Goal: Transaction & Acquisition: Book appointment/travel/reservation

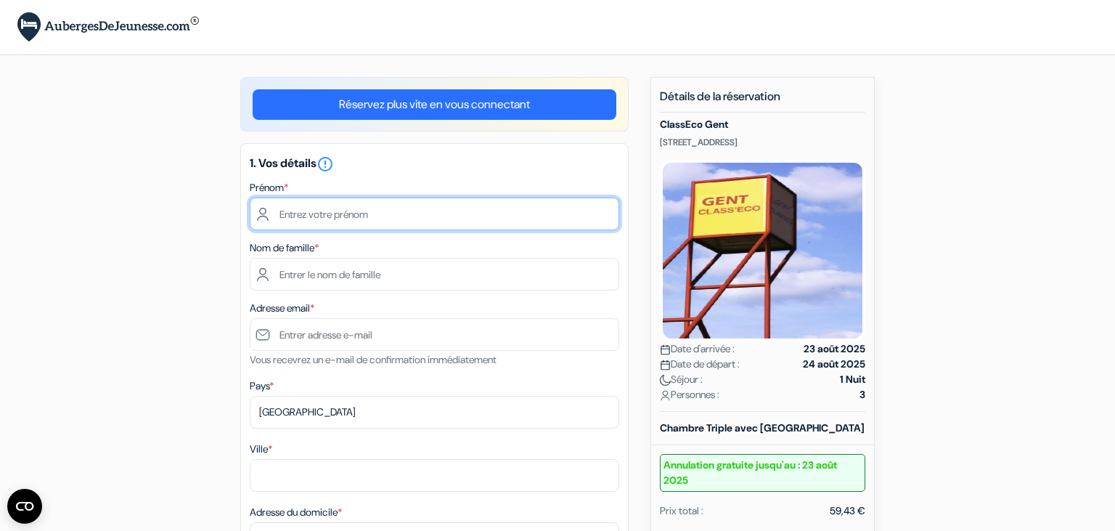
click at [393, 224] on input "text" at bounding box center [434, 213] width 369 height 33
type input "Gabrielle"
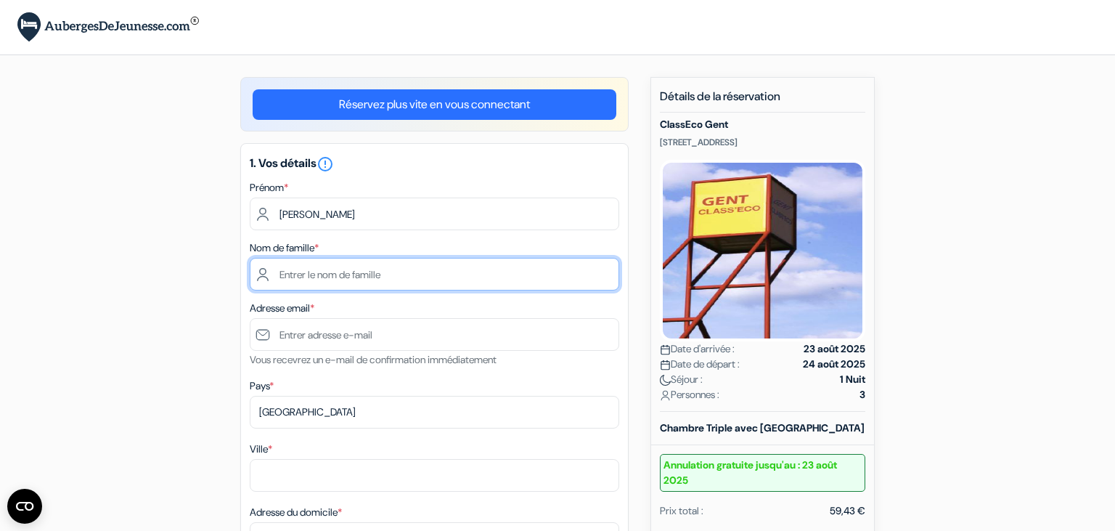
click at [361, 269] on input "text" at bounding box center [434, 274] width 369 height 33
type input "Malard"
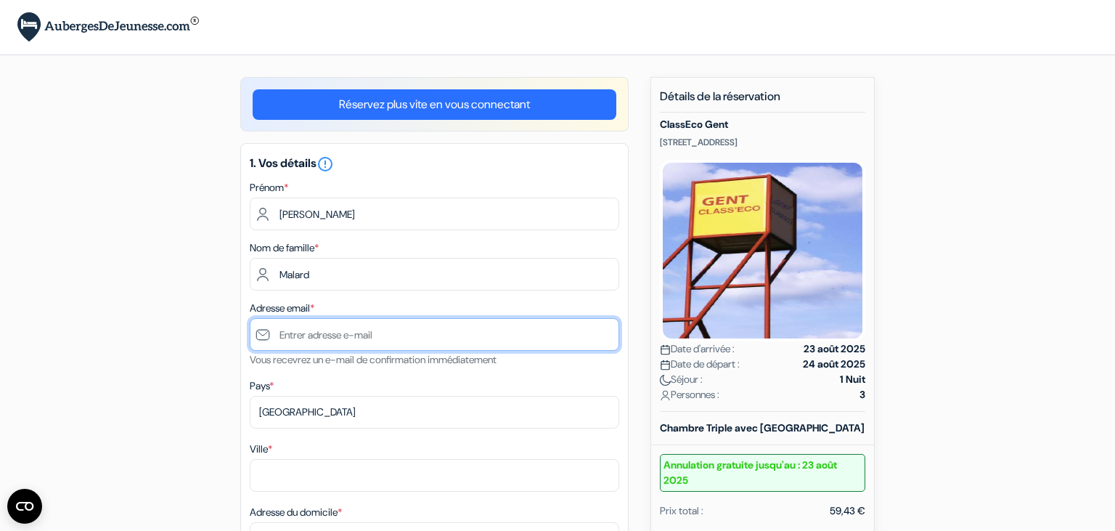
click at [362, 332] on input "text" at bounding box center [434, 334] width 369 height 33
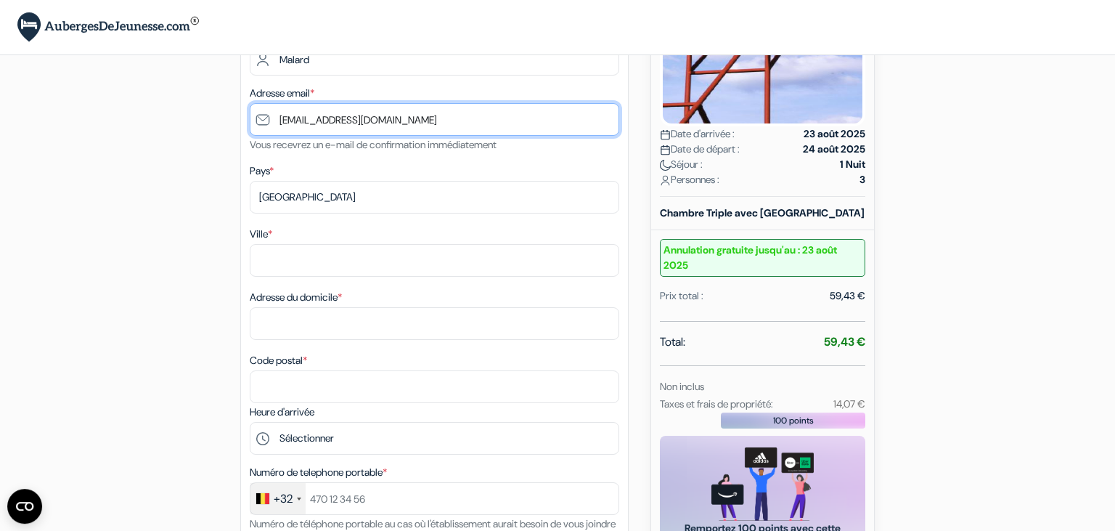
scroll to position [229, 0]
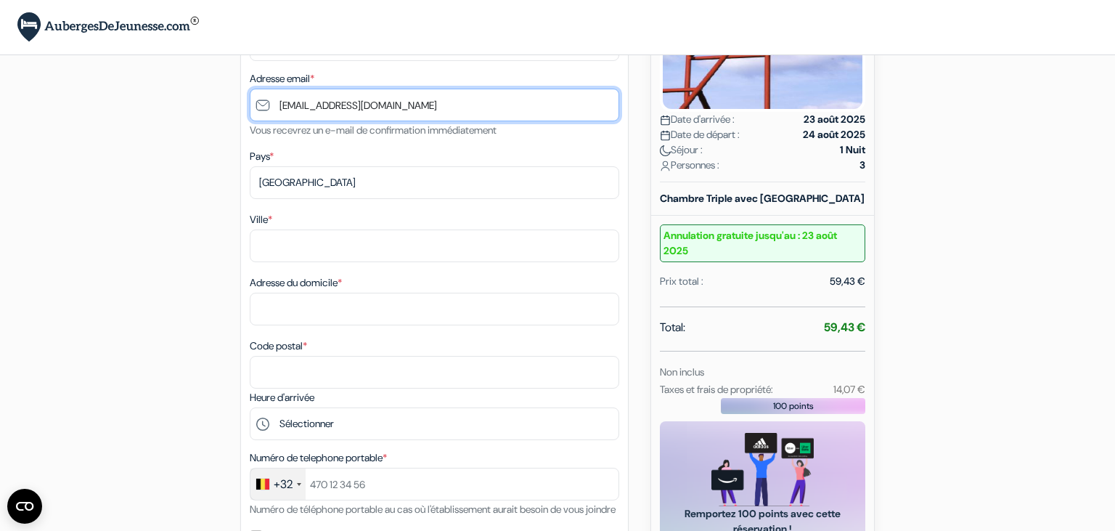
type input "[EMAIL_ADDRESS][DOMAIN_NAME]"
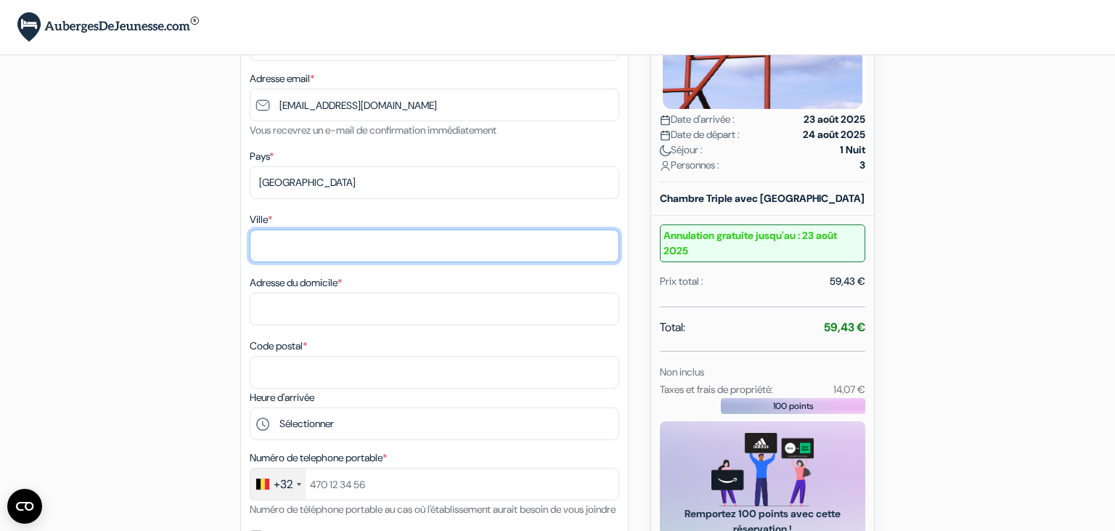
click at [346, 254] on input "Ville *" at bounding box center [434, 245] width 369 height 33
type input "Juprelle"
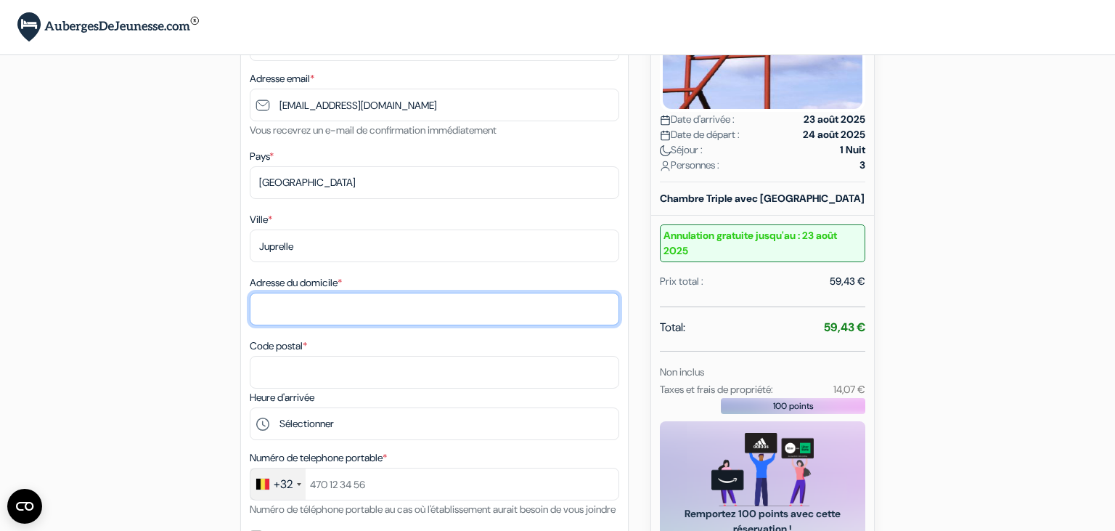
click at [315, 310] on input "Adresse du domicile *" at bounding box center [434, 308] width 369 height 33
click at [332, 310] on input "Rue basse voie,30" at bounding box center [434, 308] width 369 height 33
type input "Rue basse voie, 30"
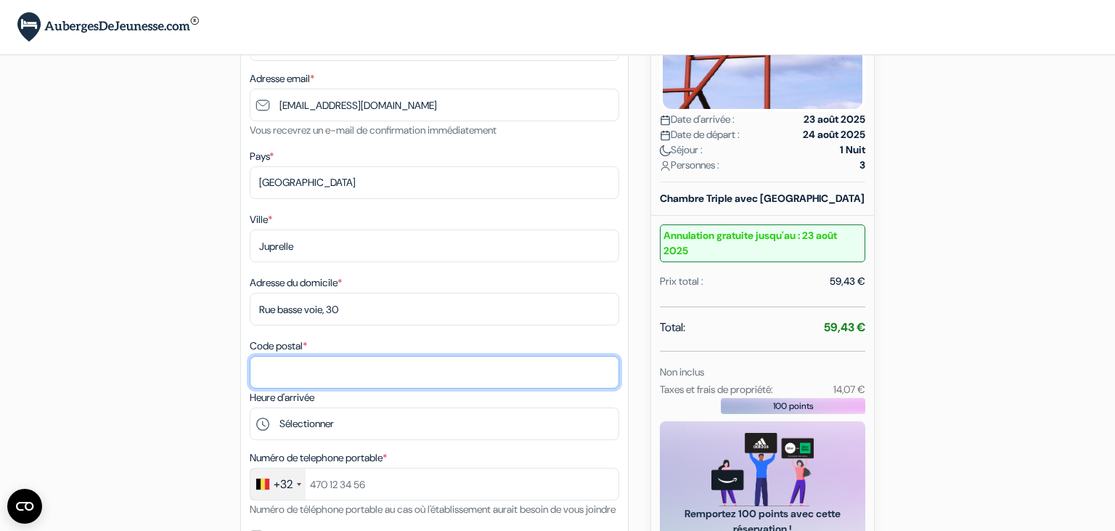
click at [295, 364] on input "Code postal *" at bounding box center [434, 372] width 369 height 33
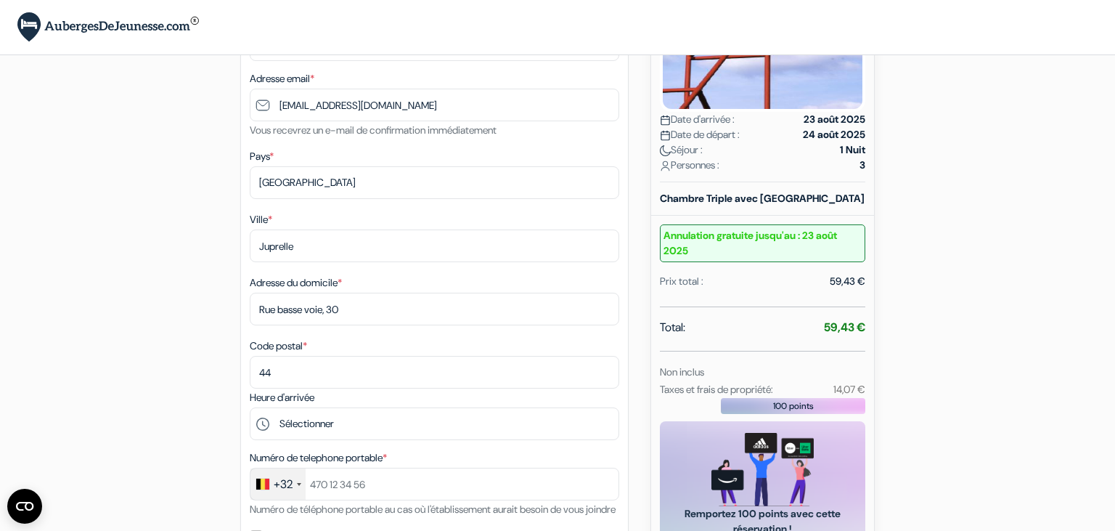
click at [287, 473] on div "+32" at bounding box center [277, 483] width 55 height 31
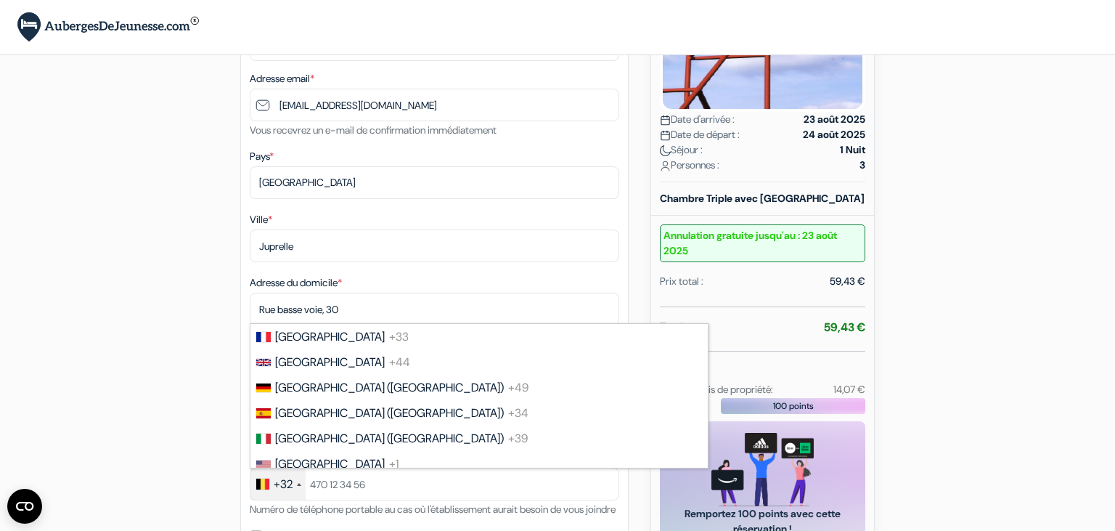
scroll to position [591, 0]
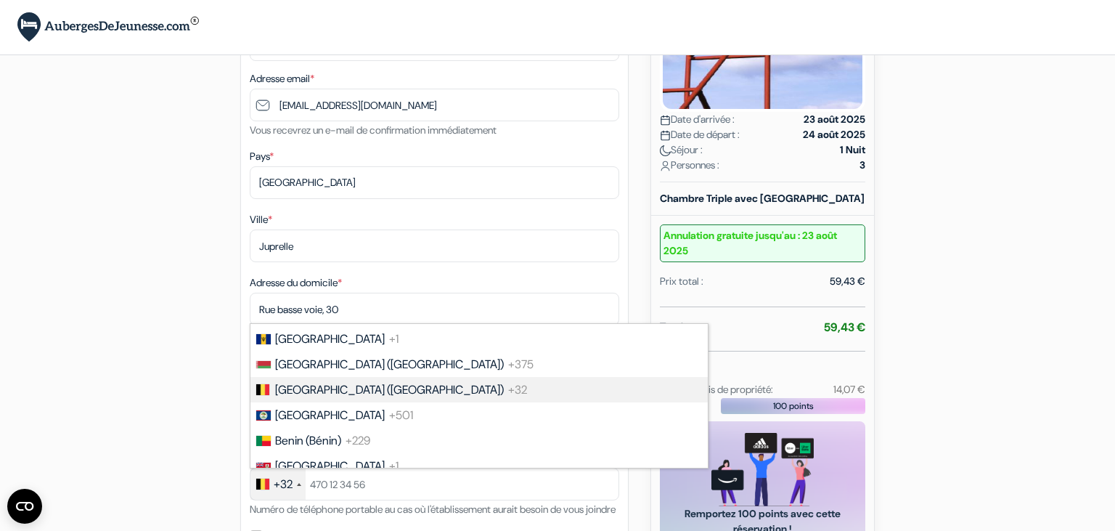
click at [287, 473] on div "+32" at bounding box center [277, 483] width 55 height 31
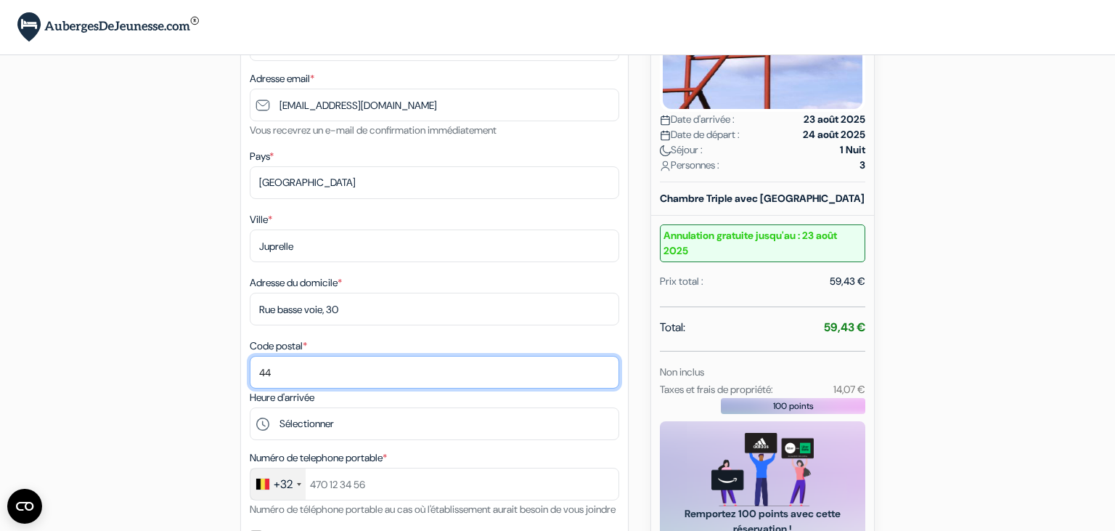
click at [302, 382] on input "44" at bounding box center [434, 372] width 369 height 33
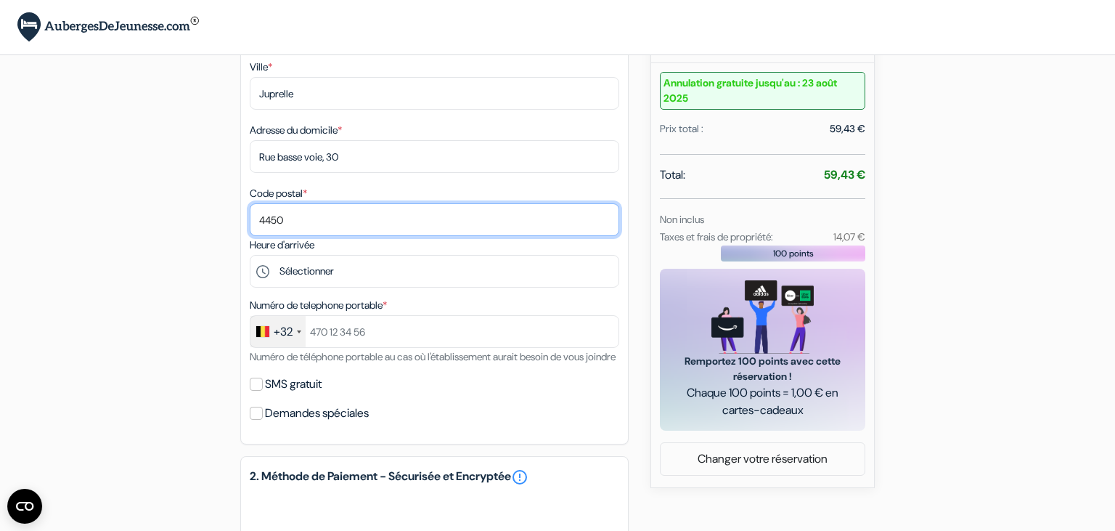
scroll to position [383, 0]
type input "4450"
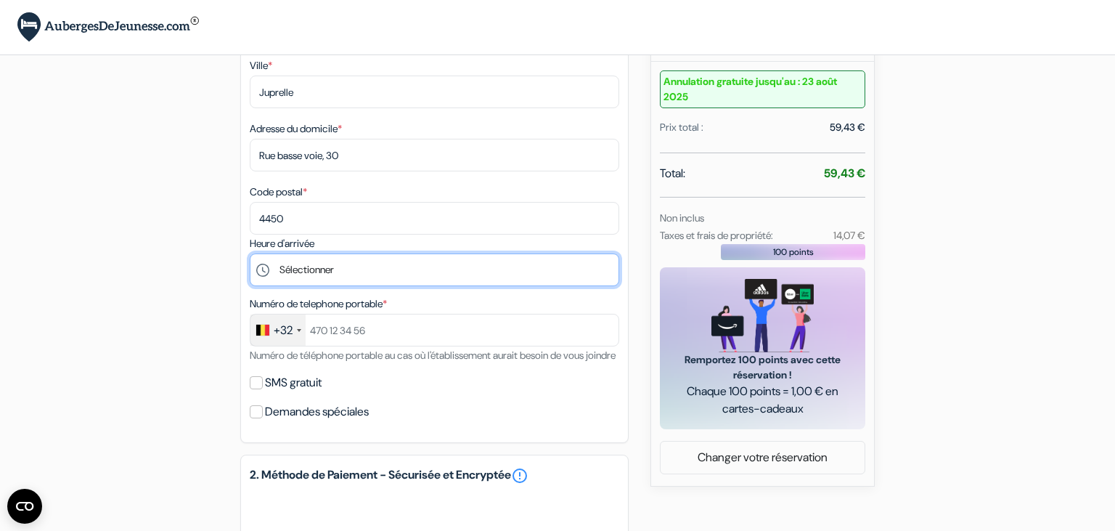
click at [250, 253] on select "Sélectionner 12:00 13:00 14:00 15:00 16:00 17:00 18:00 19:00 20:00 21:00 22:00 …" at bounding box center [434, 269] width 369 height 33
select select "15"
click option "15:00" at bounding box center [0, 0] width 0 height 0
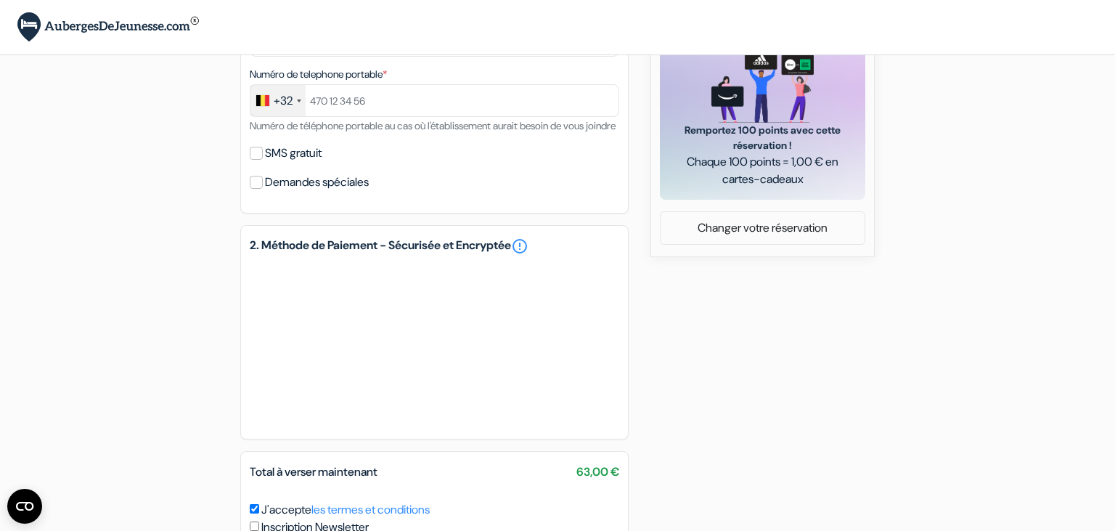
click at [284, 95] on div "+32" at bounding box center [283, 100] width 19 height 17
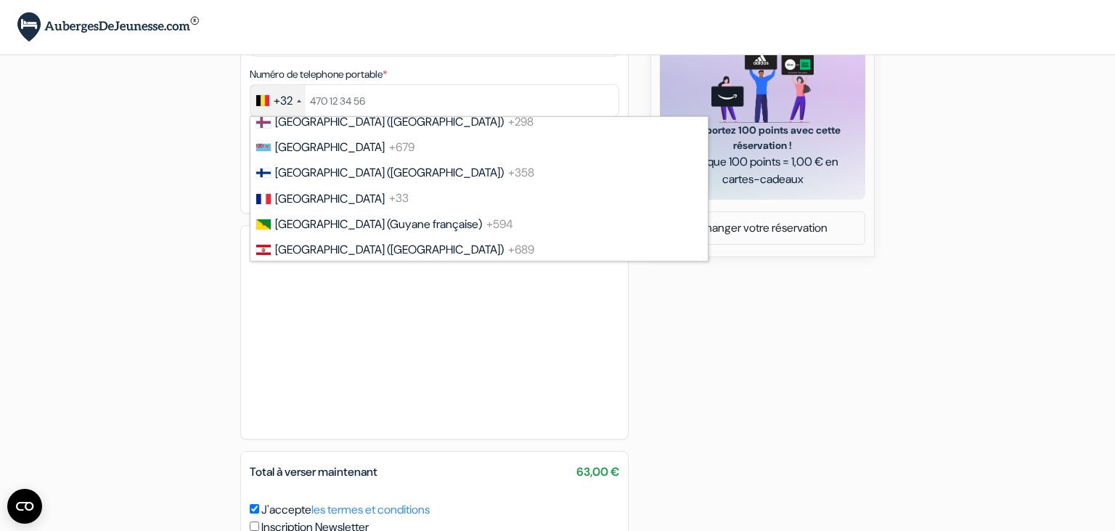
scroll to position [1949, 0]
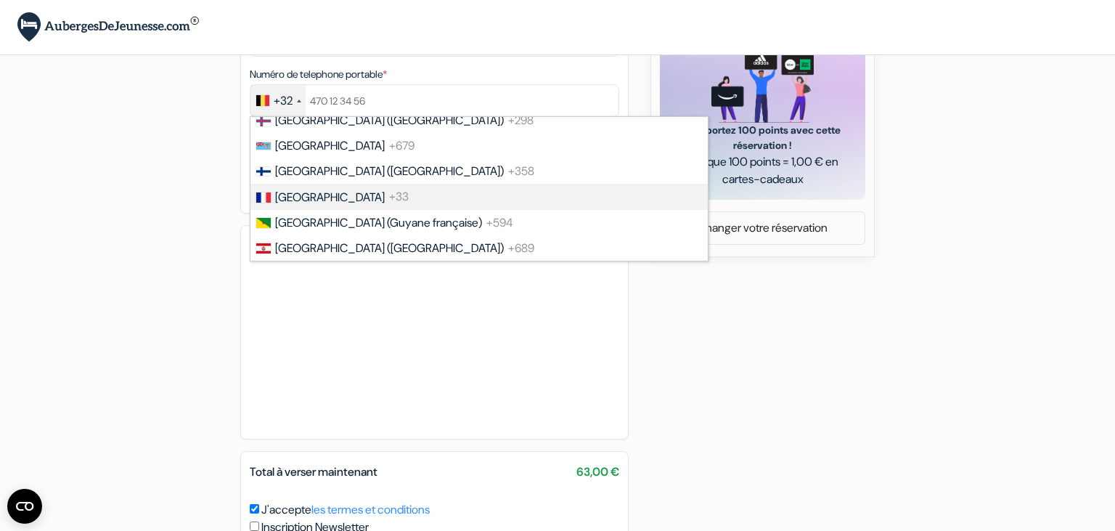
click at [292, 205] on span "France" at bounding box center [330, 196] width 110 height 15
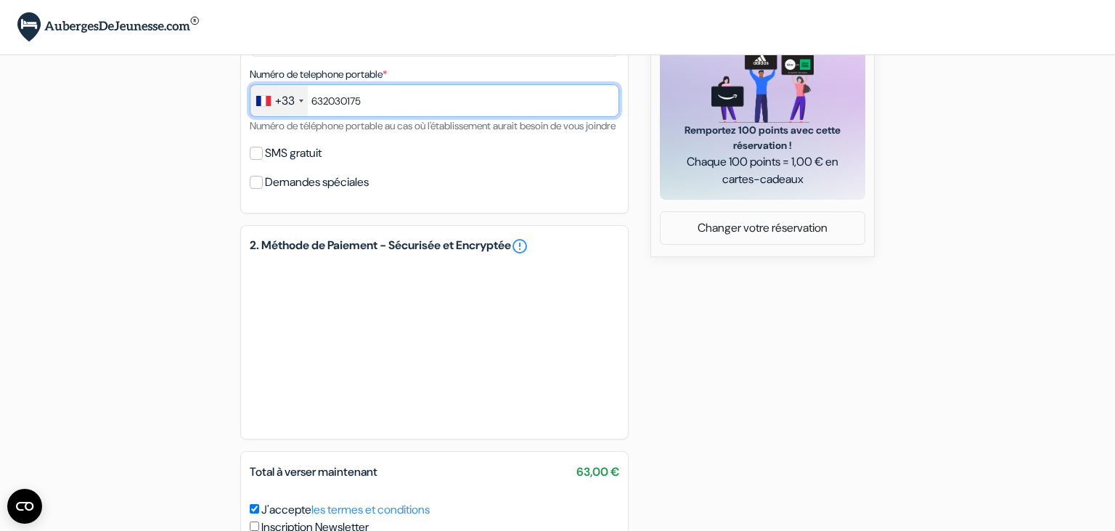
type input "632030175"
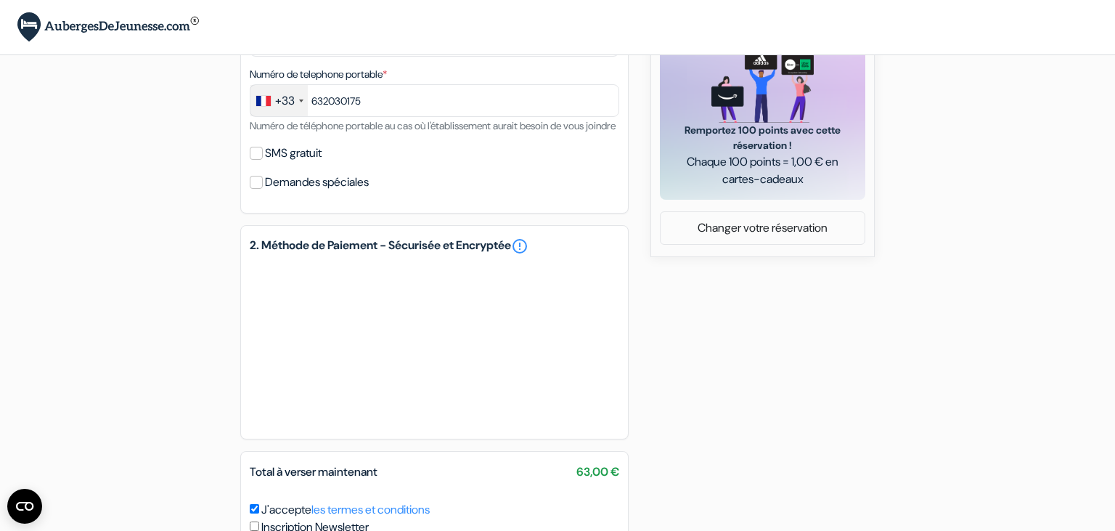
click at [268, 163] on label "SMS gratuit" at bounding box center [293, 153] width 57 height 20
click at [260, 160] on input "SMS gratuit" at bounding box center [256, 153] width 13 height 13
checkbox input "true"
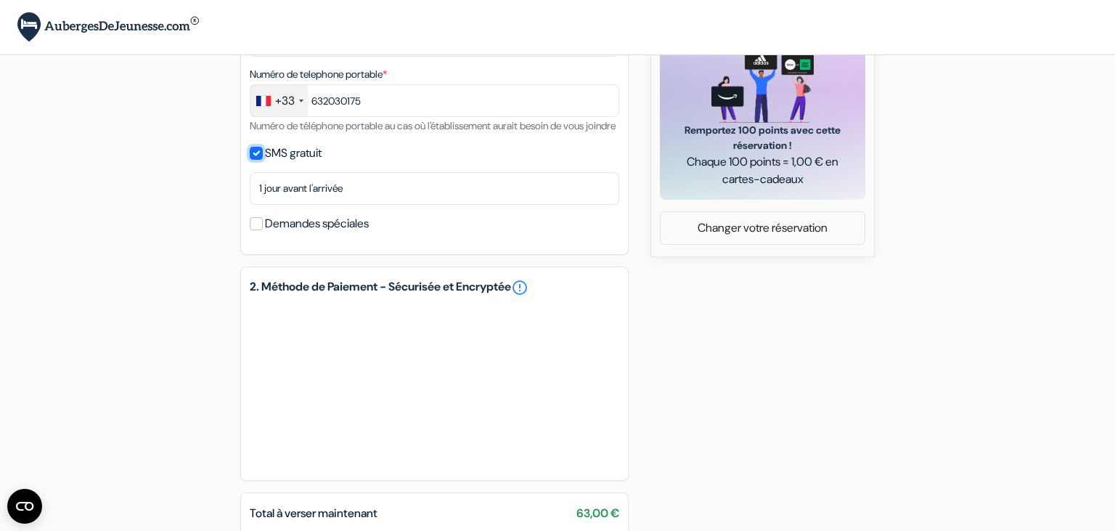
scroll to position [689, 0]
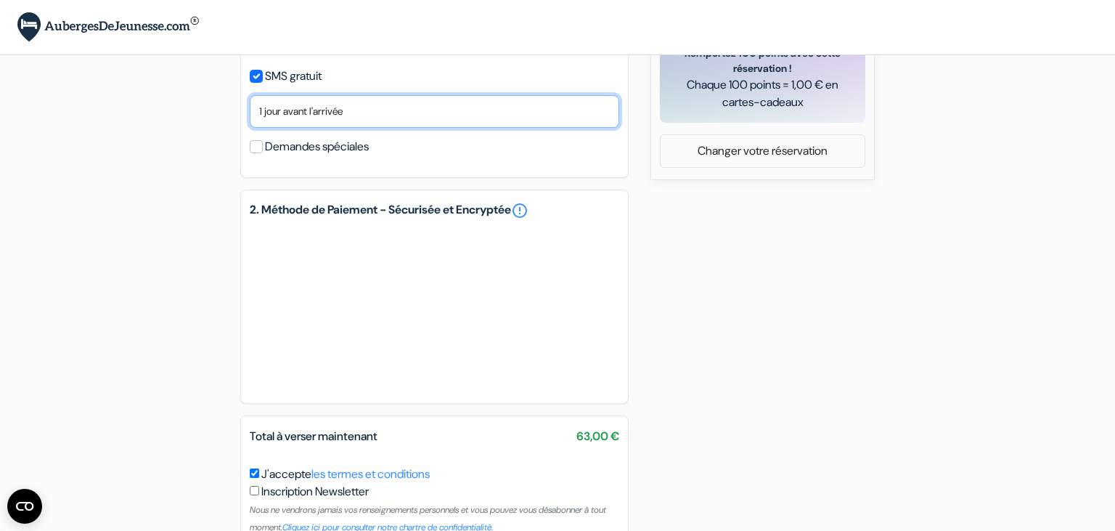
click at [250, 95] on select "Non merci Maintenant Le jour de votre arrivée 1 jour avant l'arrivée 2 jours av…" at bounding box center [434, 111] width 369 height 33
click at [372, 128] on select "Non merci Maintenant Le jour de votre arrivée 1 jour avant l'arrivée 2 jours av…" at bounding box center [434, 111] width 369 height 33
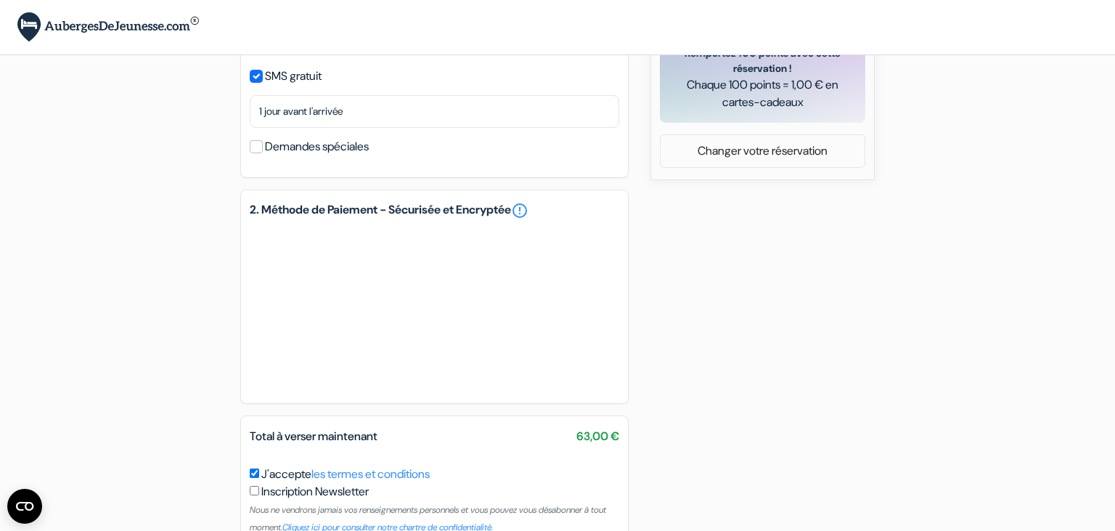
click at [393, 86] on div "SMS gratuit" at bounding box center [434, 76] width 369 height 20
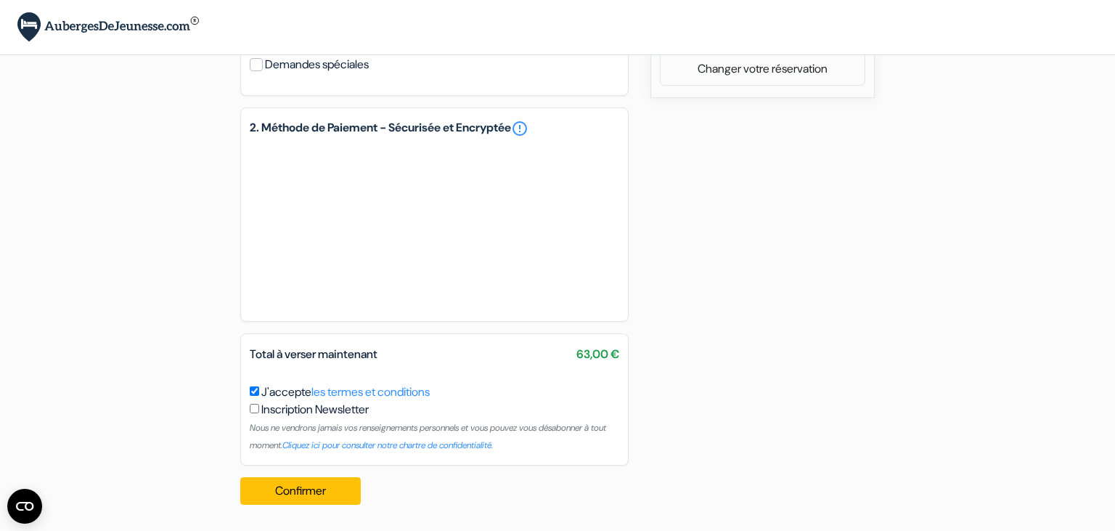
scroll to position [790, 0]
click at [437, 349] on div "Total à verser maintenant 63,00 €" at bounding box center [434, 353] width 387 height 17
click at [319, 482] on button "Confirmer Loading..." at bounding box center [300, 491] width 120 height 28
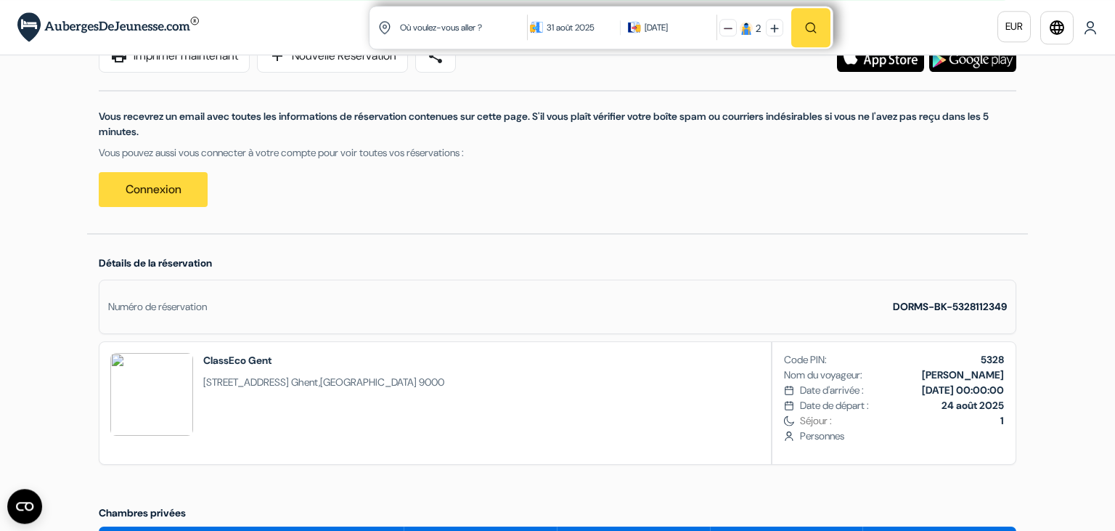
scroll to position [153, 0]
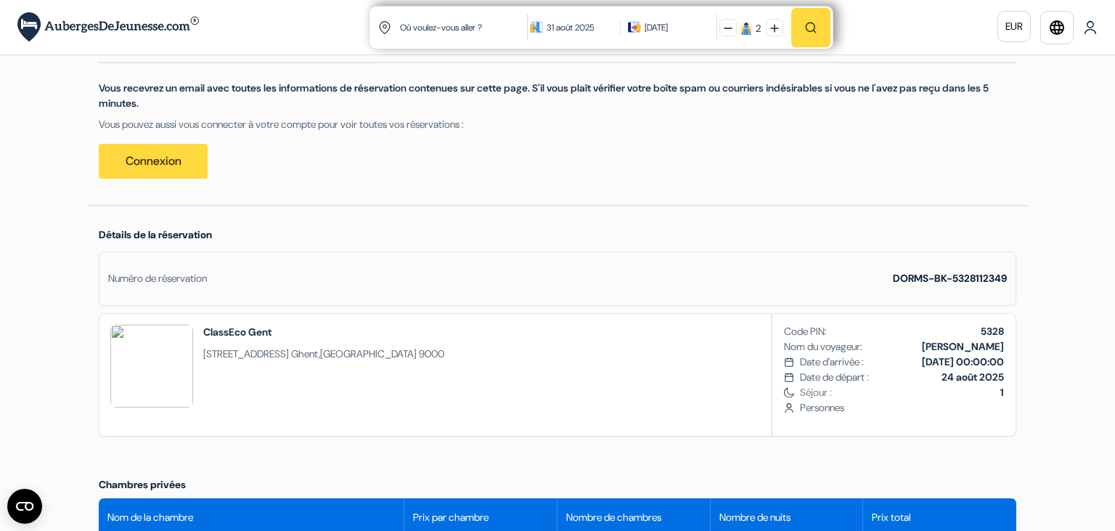
drag, startPoint x: 959, startPoint y: 359, endPoint x: 988, endPoint y: 356, distance: 29.1
click at [988, 356] on b "[DATE] 00:00:00" at bounding box center [963, 361] width 82 height 13
click at [1012, 347] on div "Code PIN: 5328 Nom du voyageur: [PERSON_NAME] Date d'arrivée : [DATE] 00:00:00 1" at bounding box center [893, 375] width 243 height 122
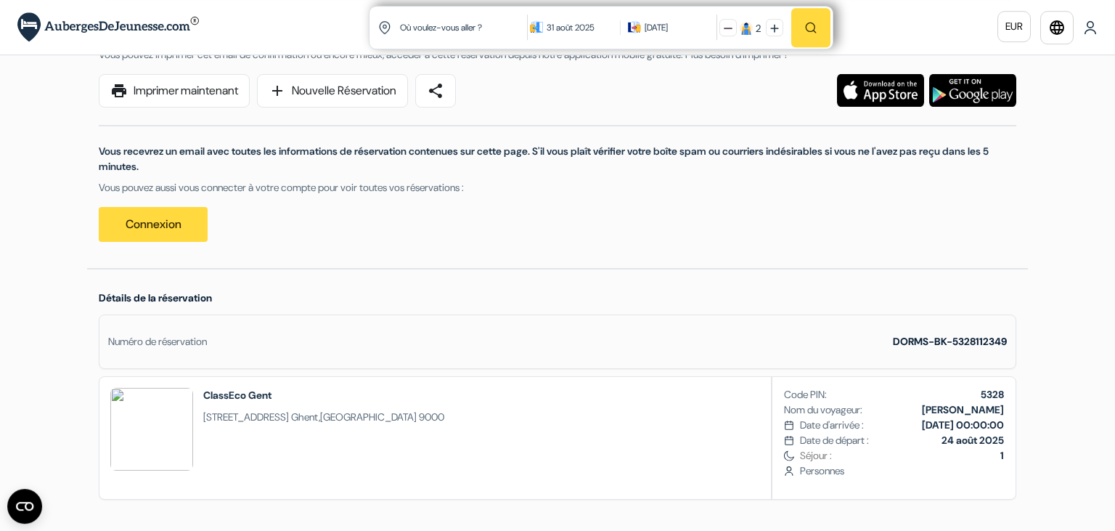
scroll to position [76, 0]
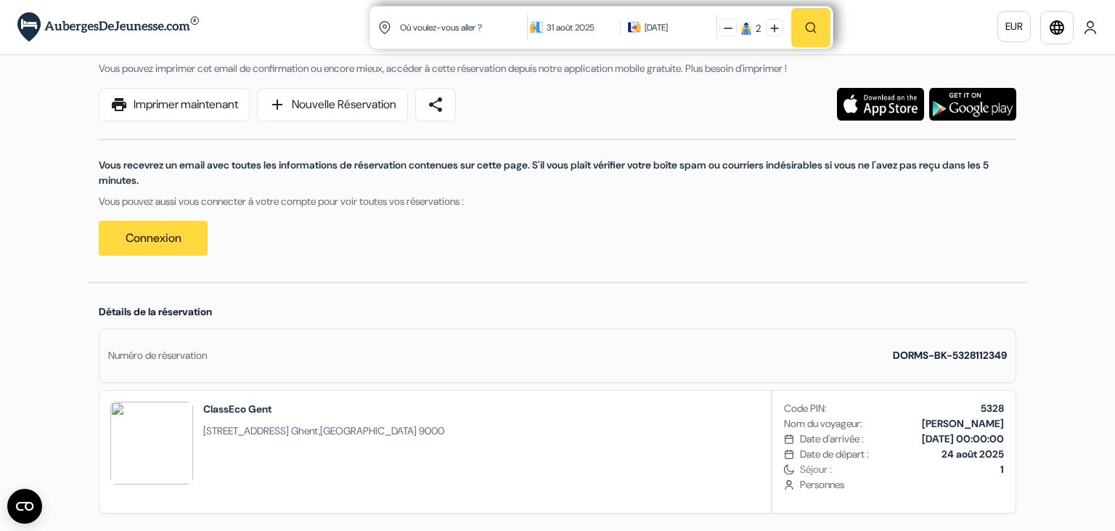
drag, startPoint x: 957, startPoint y: 442, endPoint x: 1007, endPoint y: 436, distance: 50.4
click at [1007, 436] on div "Code PIN: 5328 Nom du voyageur: [PERSON_NAME] Date d'arrivée : [DATE] 00:00:00 1" at bounding box center [893, 451] width 243 height 122
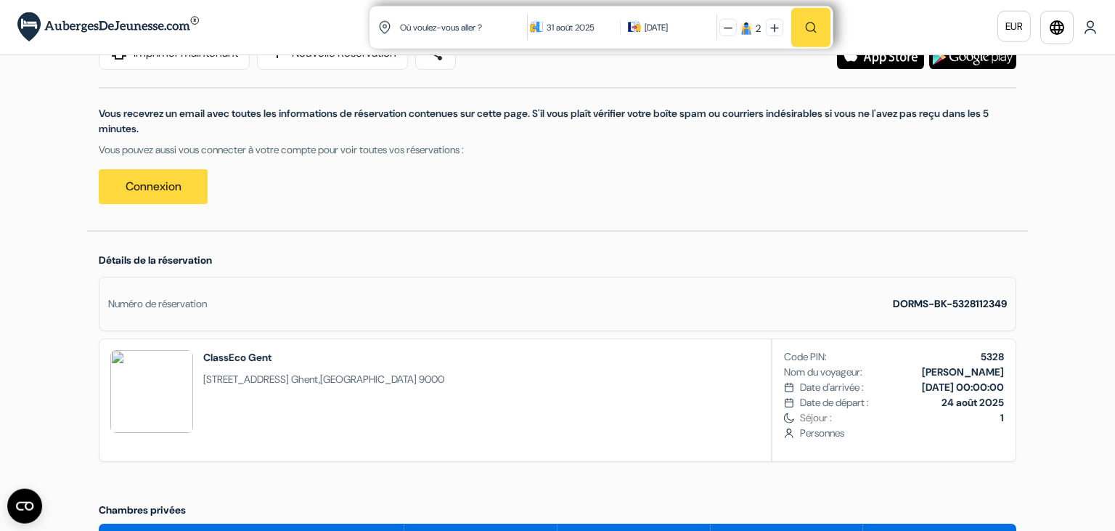
scroll to position [153, 0]
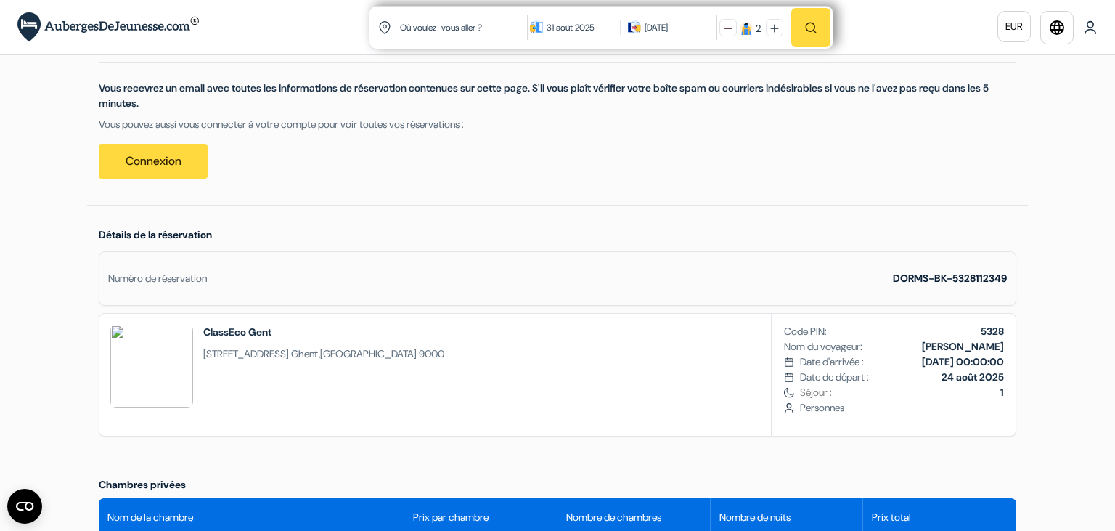
drag, startPoint x: 824, startPoint y: 402, endPoint x: 890, endPoint y: 405, distance: 65.4
click at [890, 405] on span "Personnes" at bounding box center [902, 407] width 204 height 15
click at [906, 407] on span "Personnes" at bounding box center [902, 407] width 204 height 15
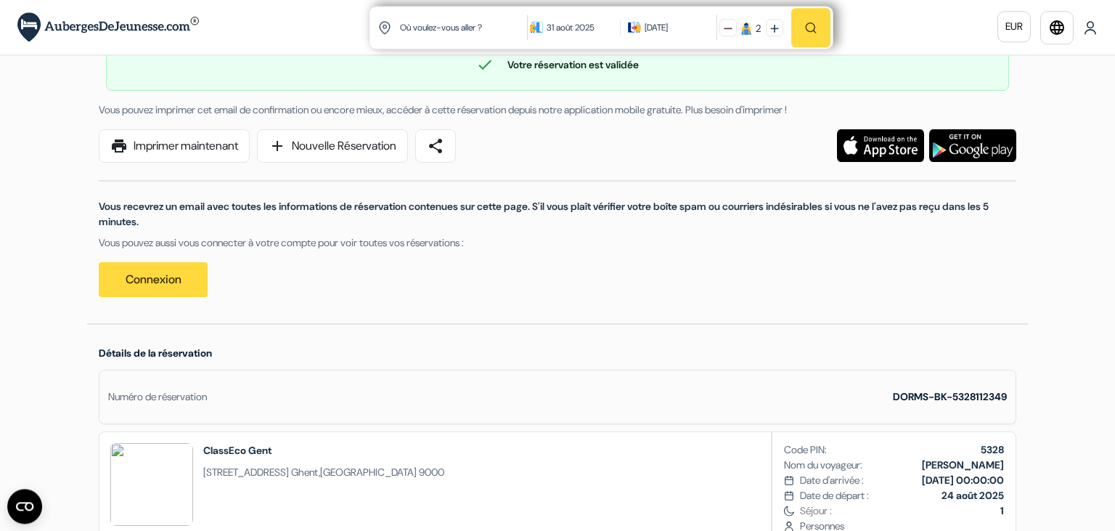
scroll to position [0, 0]
